Goal: Task Accomplishment & Management: Understand process/instructions

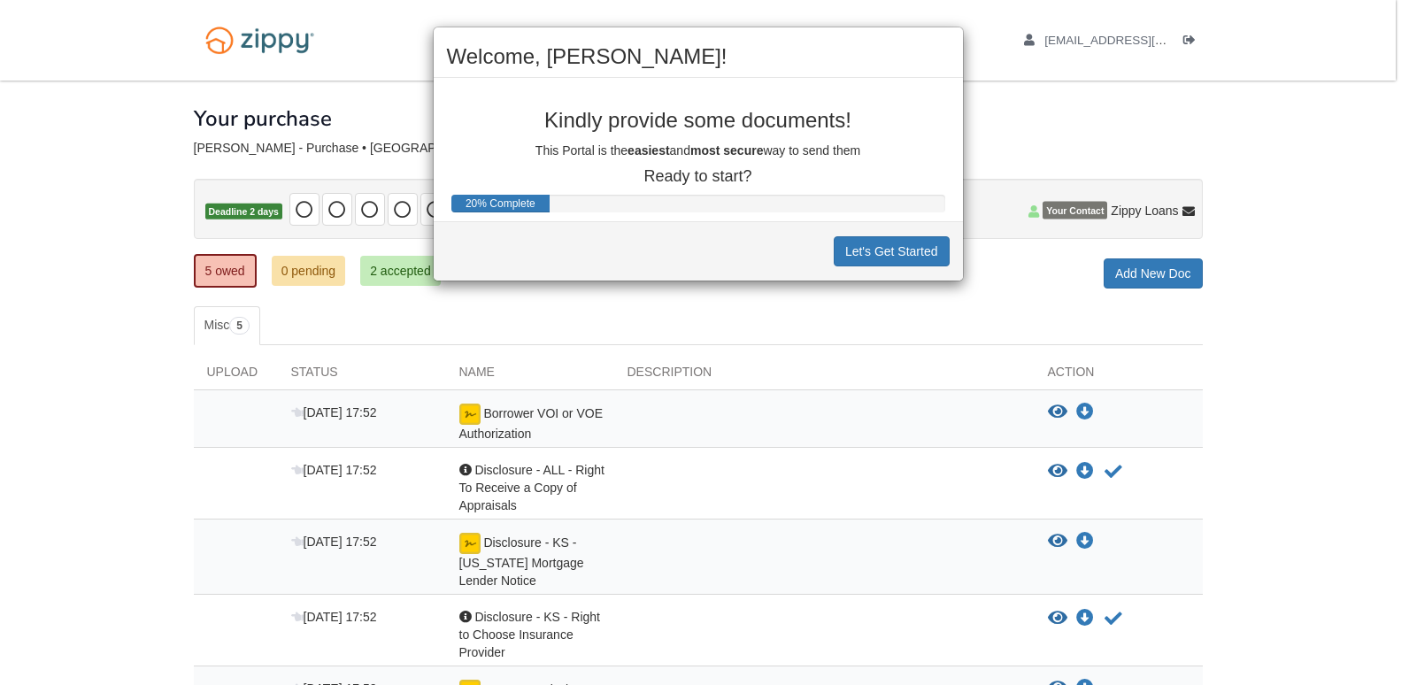
click at [844, 349] on div "Welcome, [PERSON_NAME]! Kindly provide some documents! This Portal is the easie…" at bounding box center [704, 342] width 1409 height 685
click at [584, 409] on div "Welcome, [PERSON_NAME]! Kindly provide some documents! This Portal is the easie…" at bounding box center [704, 342] width 1409 height 685
click at [489, 435] on div "Welcome, [PERSON_NAME]! Kindly provide some documents! This Portal is the easie…" at bounding box center [704, 342] width 1409 height 685
click at [920, 253] on button "Let's Get Started" at bounding box center [892, 251] width 116 height 30
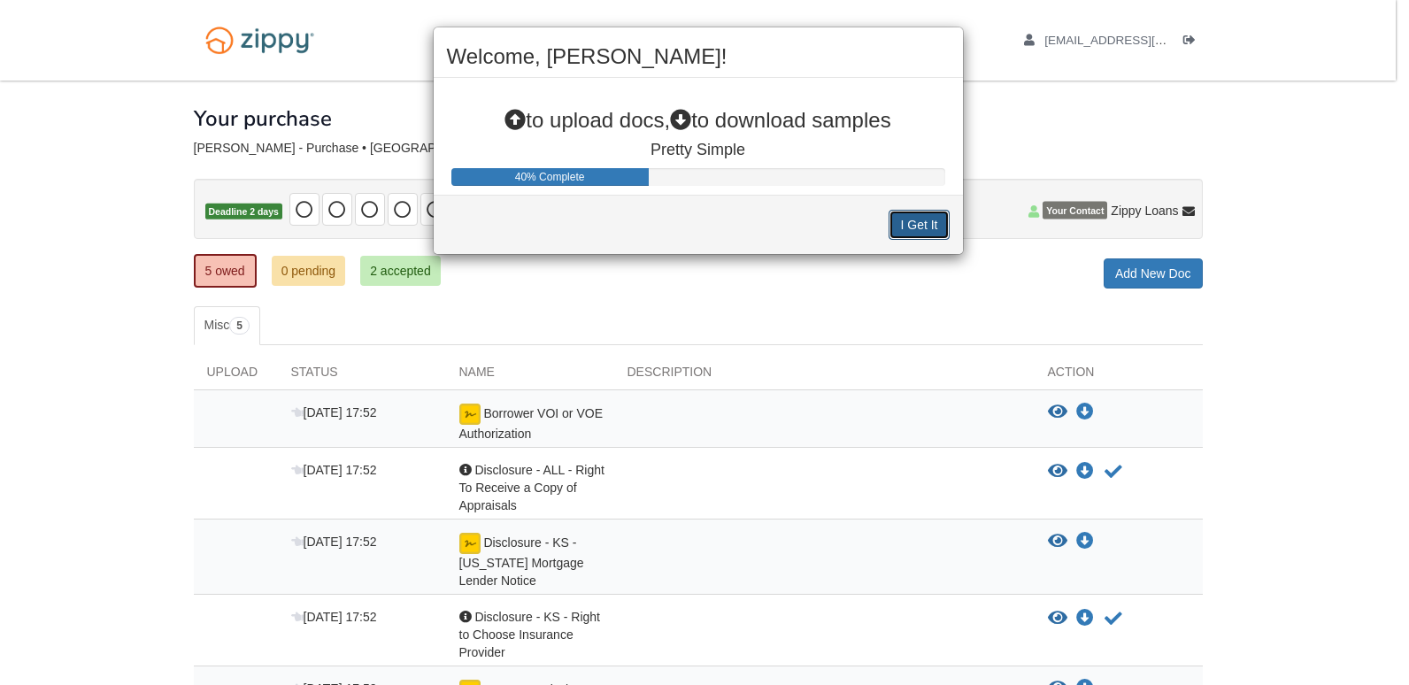
click at [925, 216] on button "I Get It" at bounding box center [919, 225] width 60 height 30
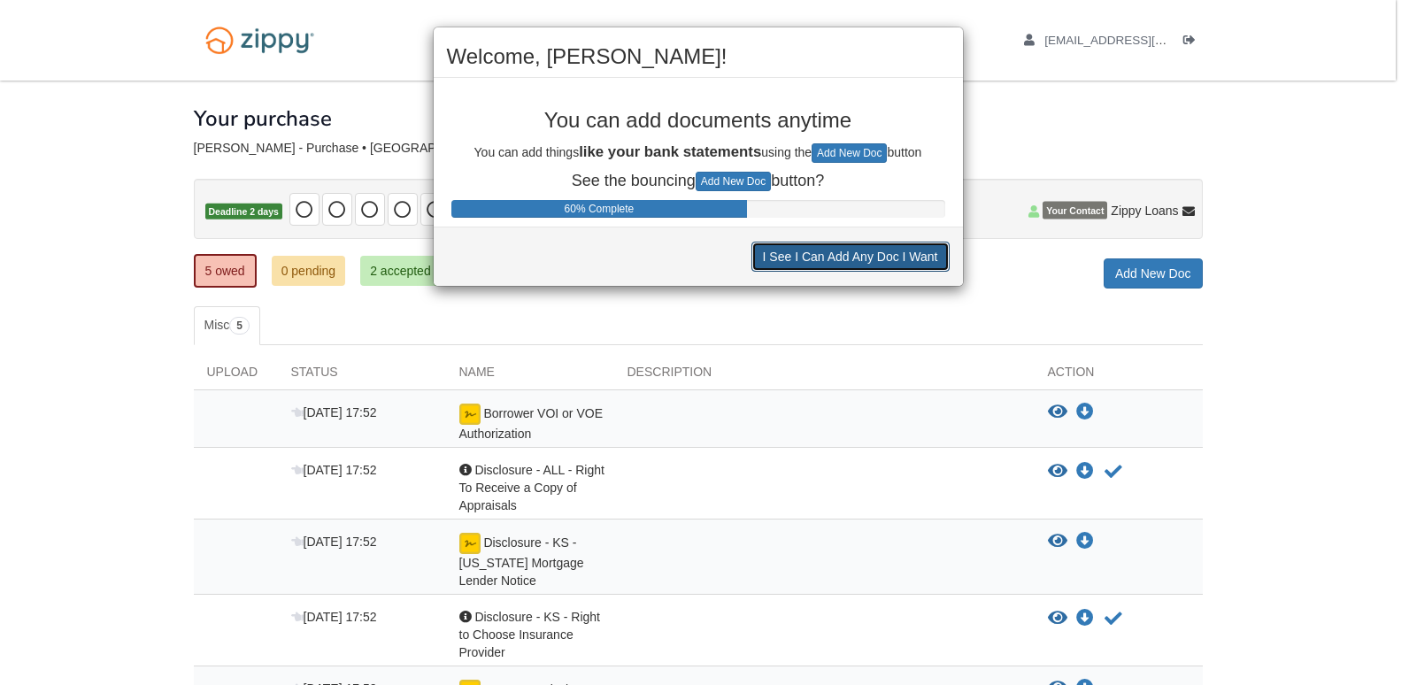
click at [884, 255] on button "I See I Can Add Any Doc I Want" at bounding box center [850, 257] width 198 height 30
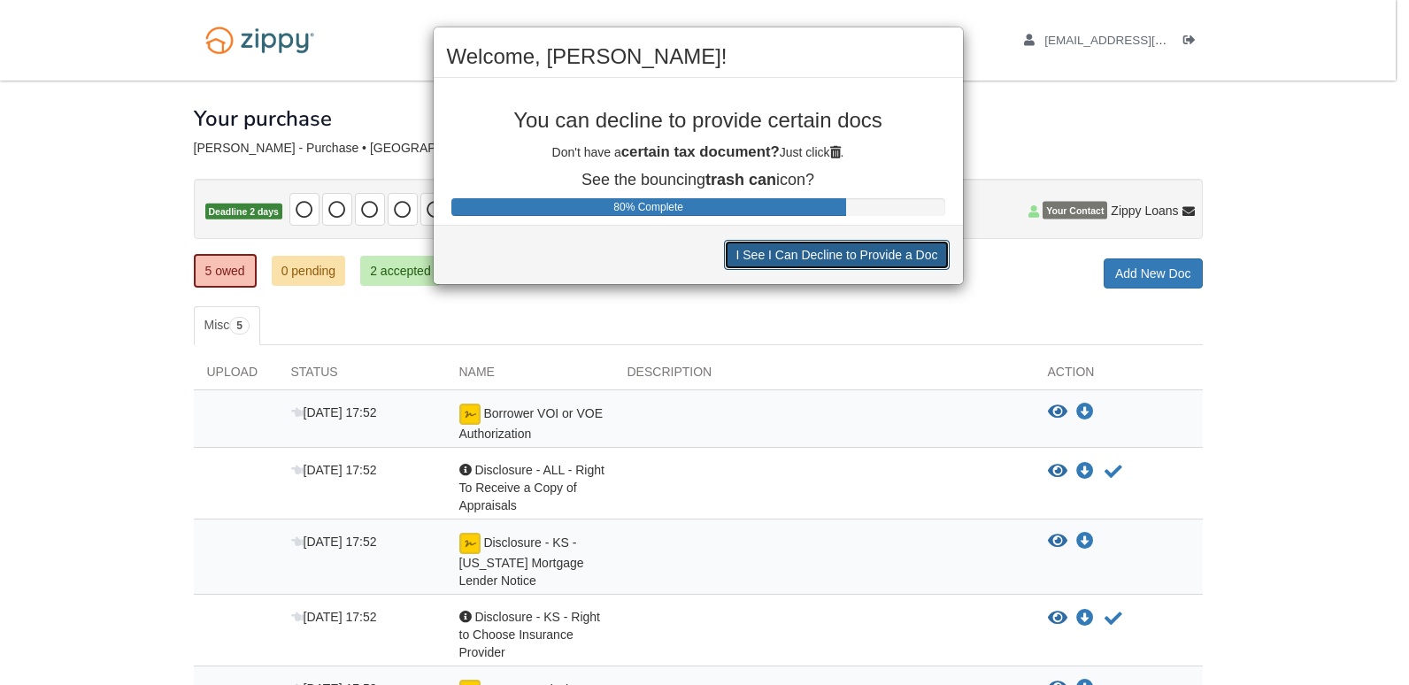
click at [884, 257] on button "I See I Can Decline to Provide a Doc" at bounding box center [836, 255] width 225 height 30
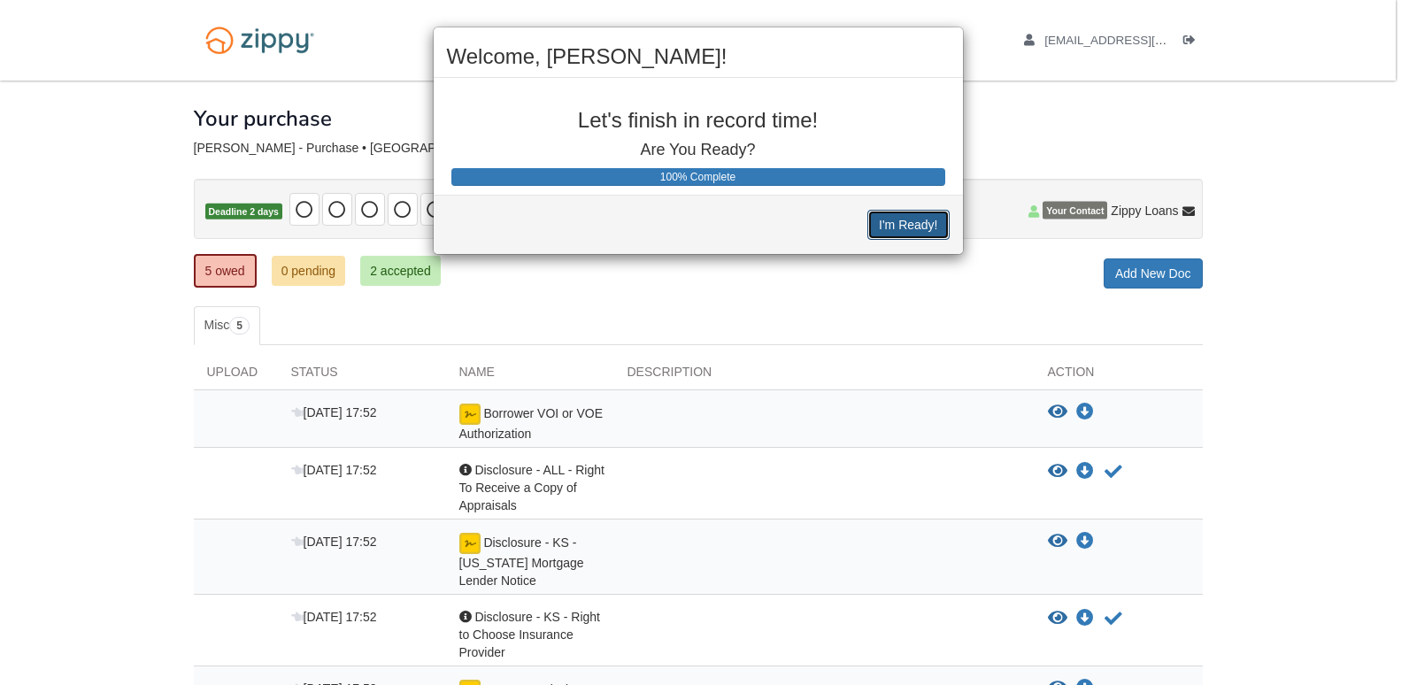
click at [903, 212] on button "I'm Ready!" at bounding box center [907, 225] width 81 height 30
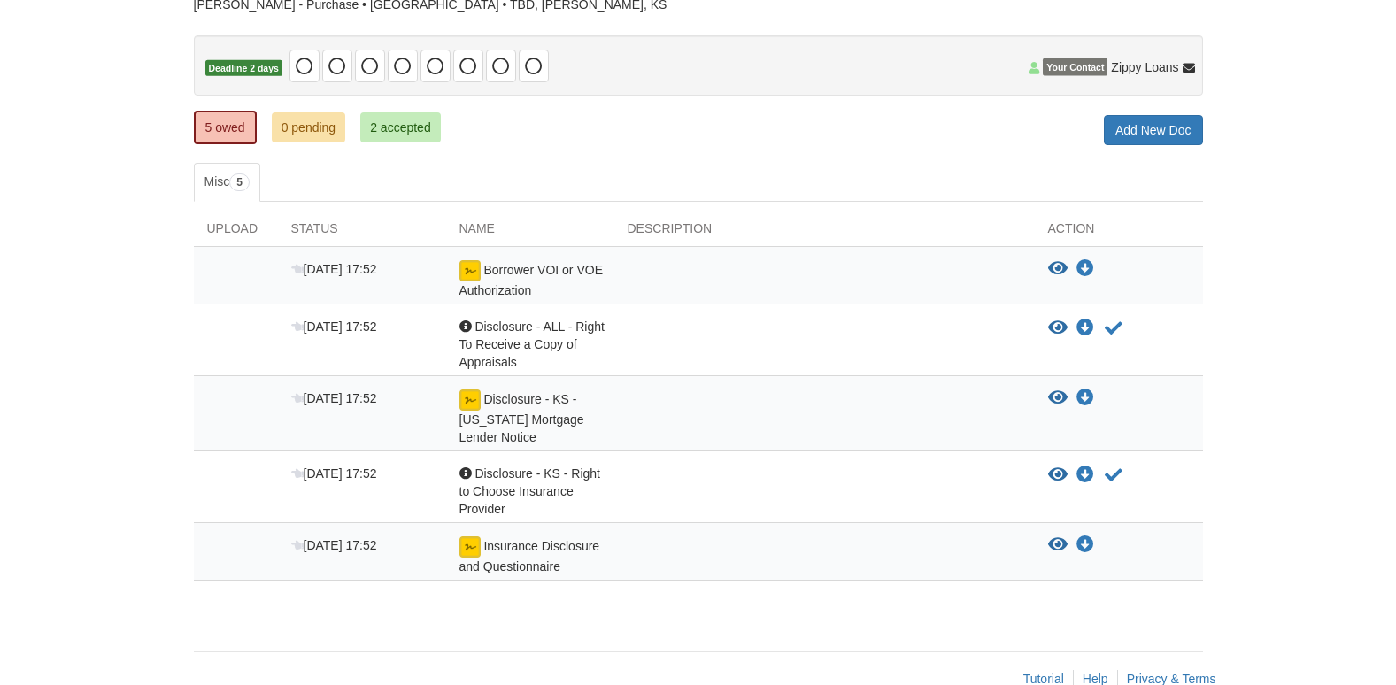
scroll to position [165, 0]
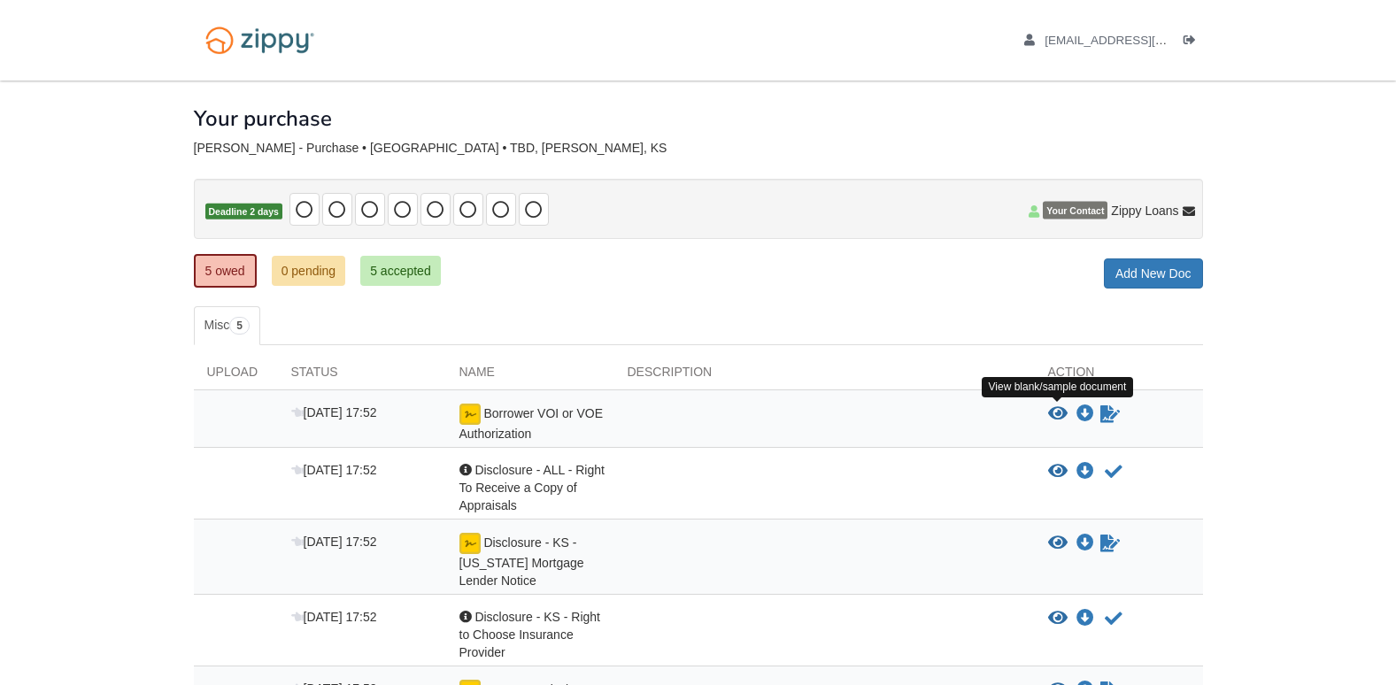
click at [1052, 409] on icon "View Borrower VOI or VOE Authorization" at bounding box center [1057, 414] width 19 height 18
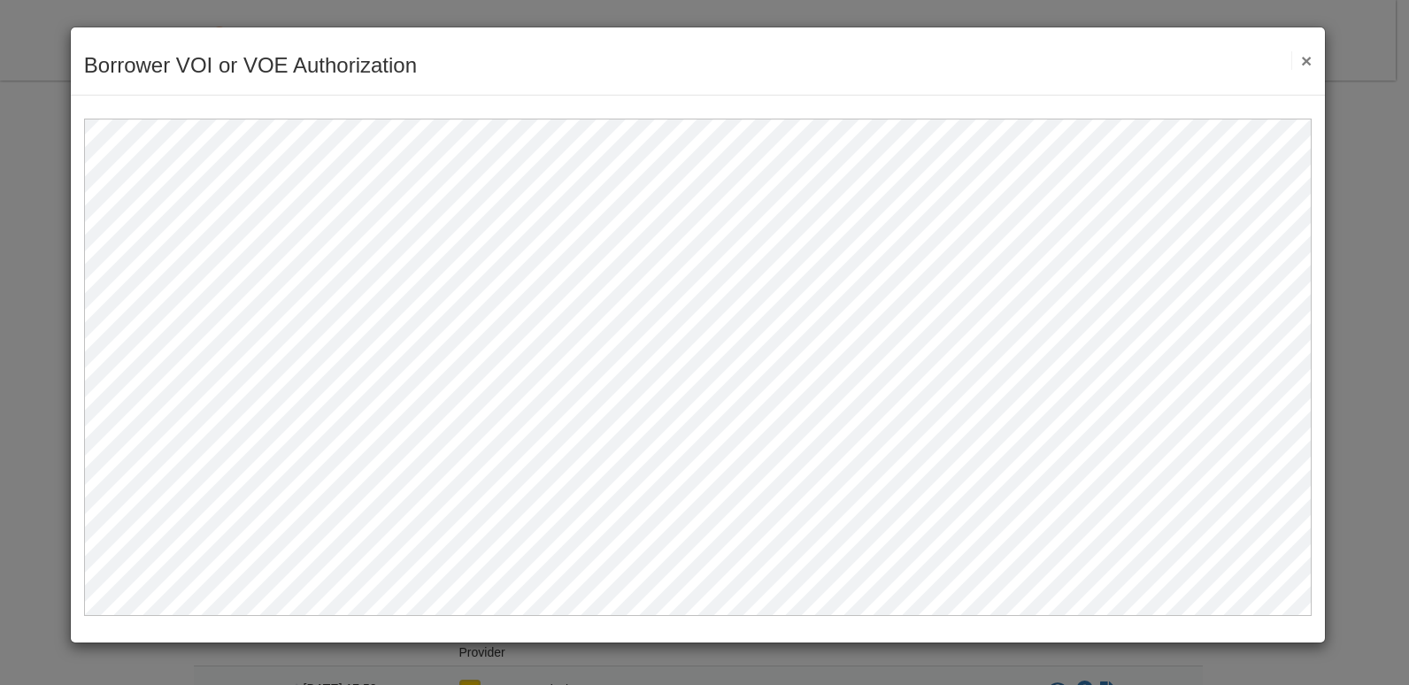
click at [1305, 62] on button "×" at bounding box center [1301, 60] width 20 height 19
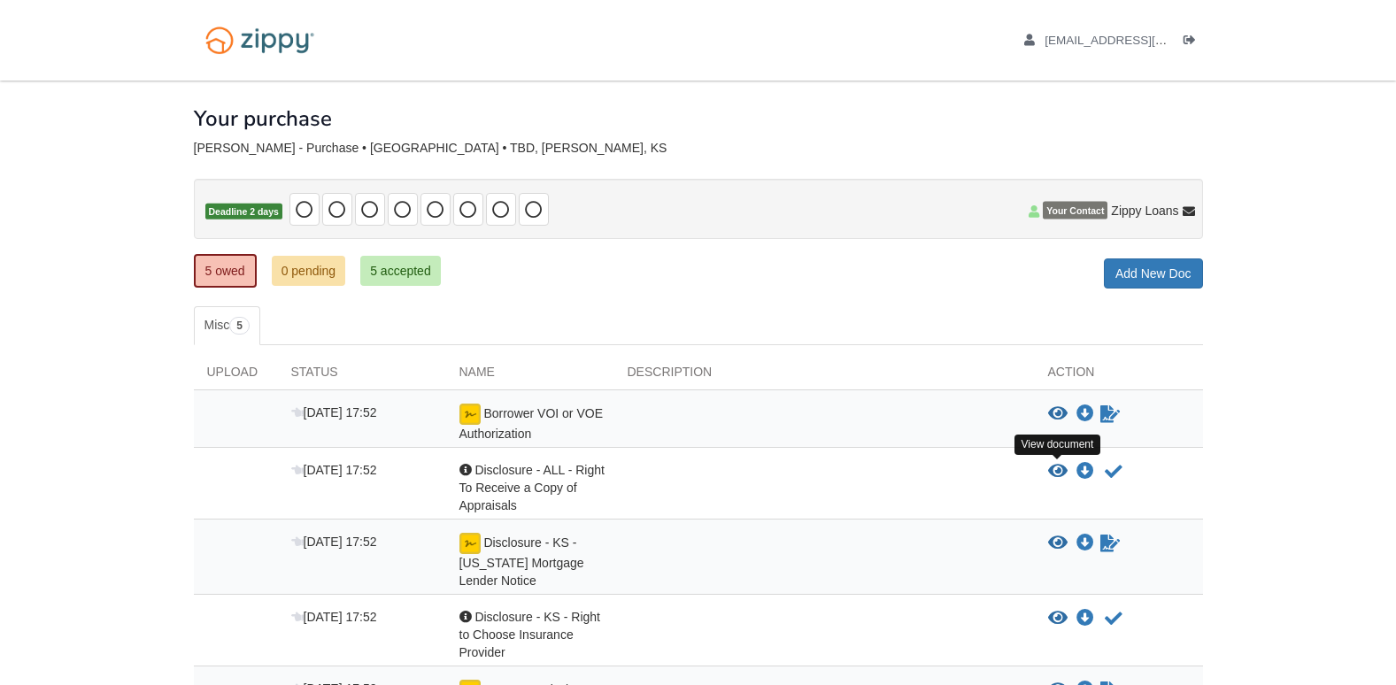
click at [1055, 466] on icon "View Disclosure - ALL - Right To Receive a Copy of Appraisals" at bounding box center [1057, 472] width 19 height 18
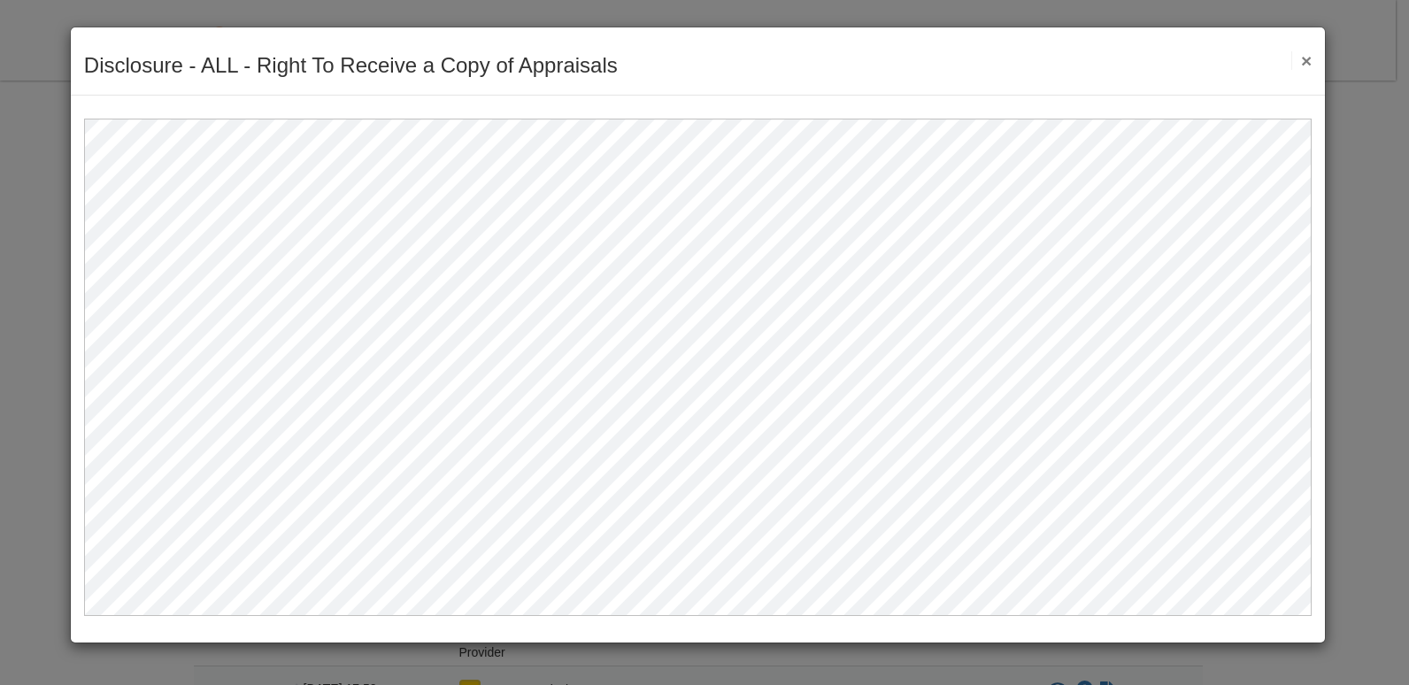
click at [1302, 58] on button "×" at bounding box center [1301, 60] width 20 height 19
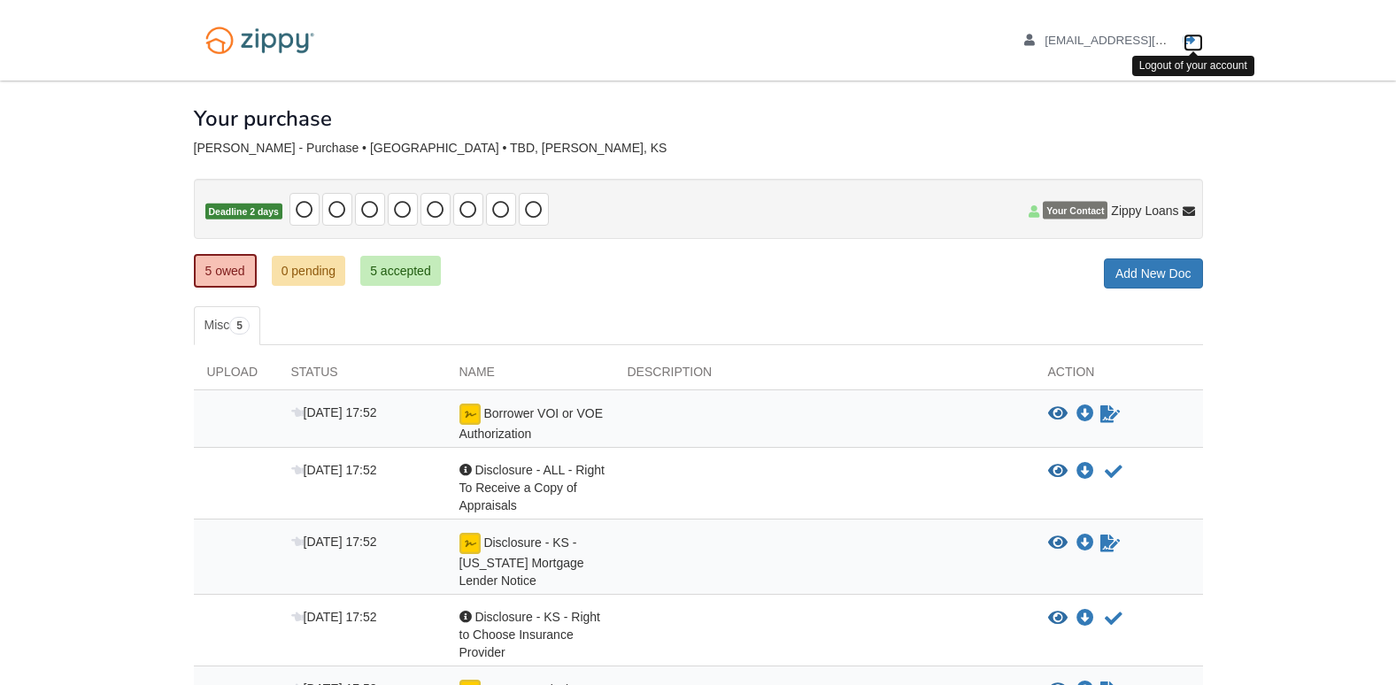
click at [1191, 41] on icon "Log out" at bounding box center [1189, 41] width 12 height 12
